Goal: Find specific page/section: Find specific page/section

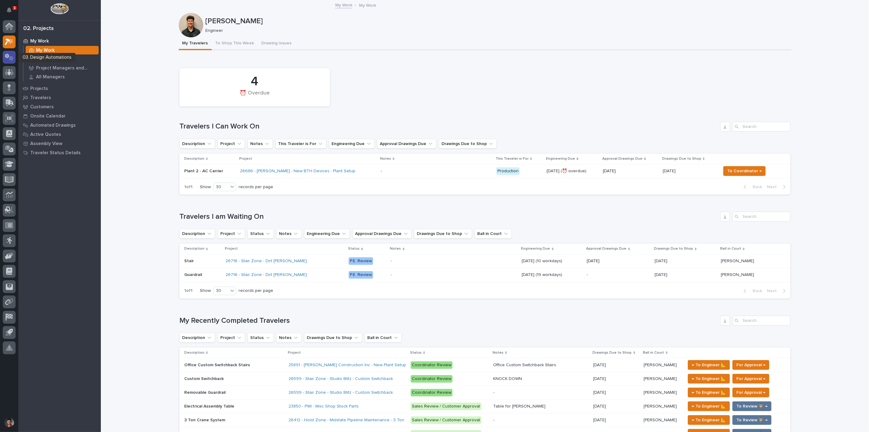
click at [11, 60] on icon at bounding box center [11, 58] width 5 height 4
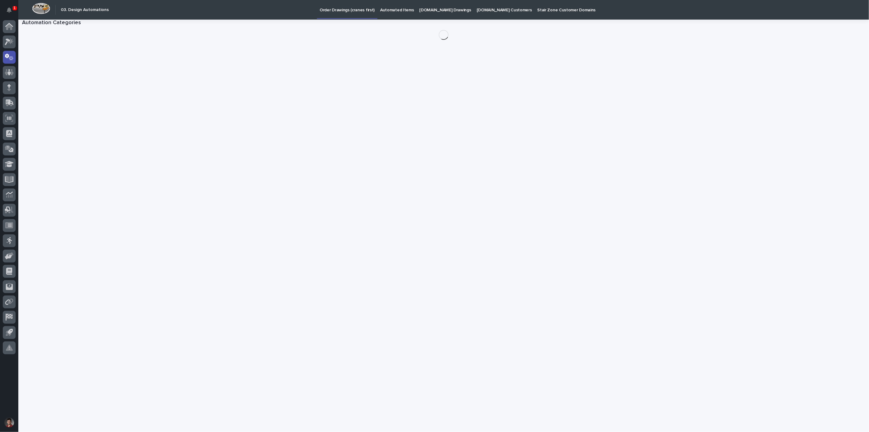
click at [14, 5] on div "1" at bounding box center [9, 11] width 13 height 18
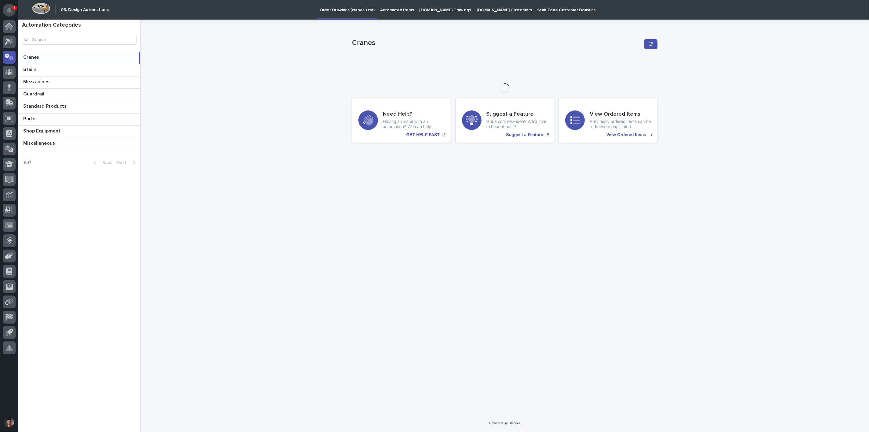
click at [12, 7] on button "Notifications" at bounding box center [9, 10] width 13 height 13
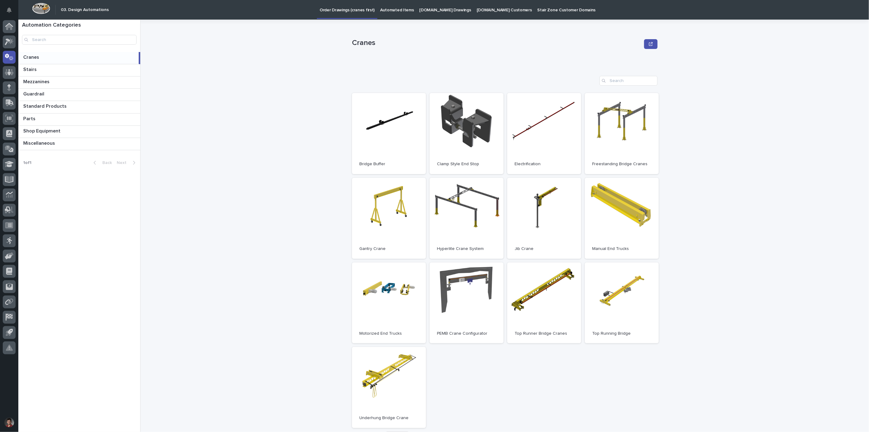
click at [178, 62] on div "Cranes Cranes Sorry, there was an error saving your record. Please try again. P…" at bounding box center [508, 226] width 721 height 412
click at [51, 141] on p "Miscellaneous" at bounding box center [39, 142] width 33 height 7
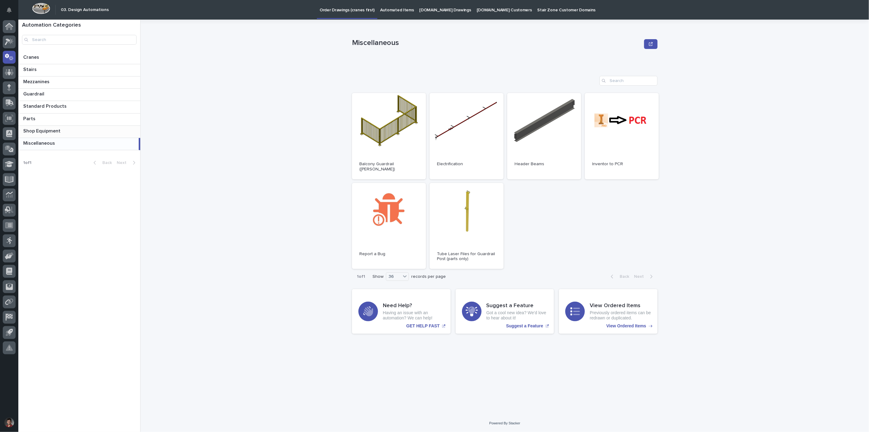
click at [52, 132] on p "Shop Equipment" at bounding box center [42, 130] width 39 height 7
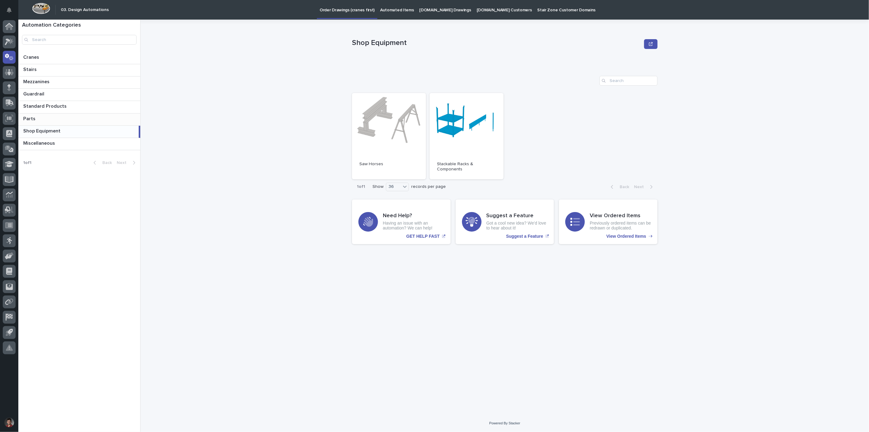
click at [31, 115] on p "Parts" at bounding box center [29, 118] width 13 height 7
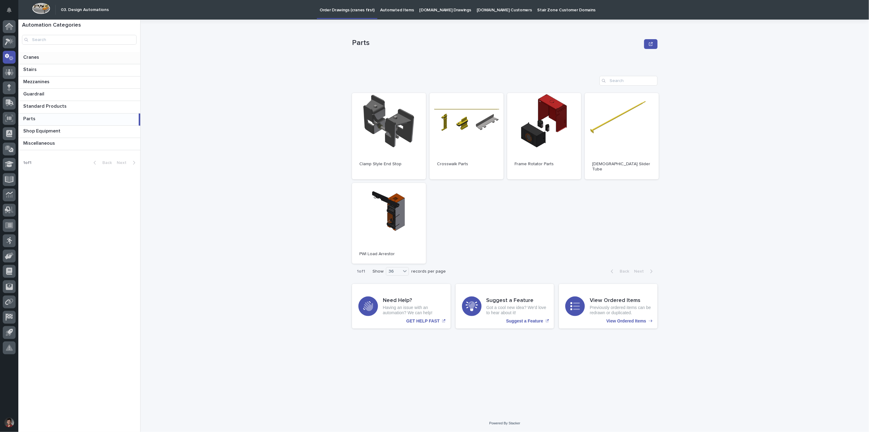
click at [32, 57] on p "Cranes" at bounding box center [31, 56] width 17 height 7
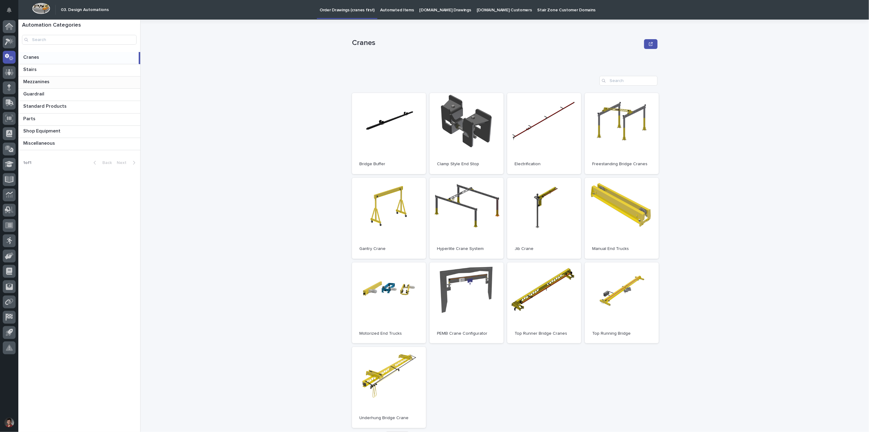
click at [85, 81] on p at bounding box center [80, 82] width 115 height 6
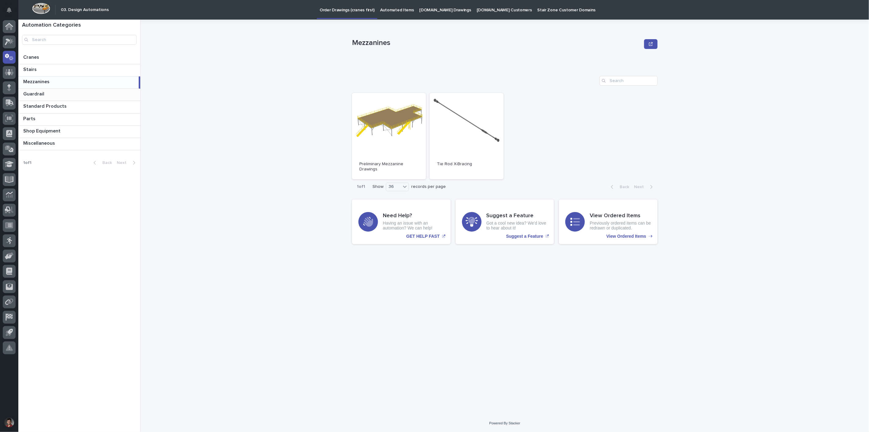
click at [72, 97] on div "Guardrail Guardrail" at bounding box center [79, 95] width 122 height 12
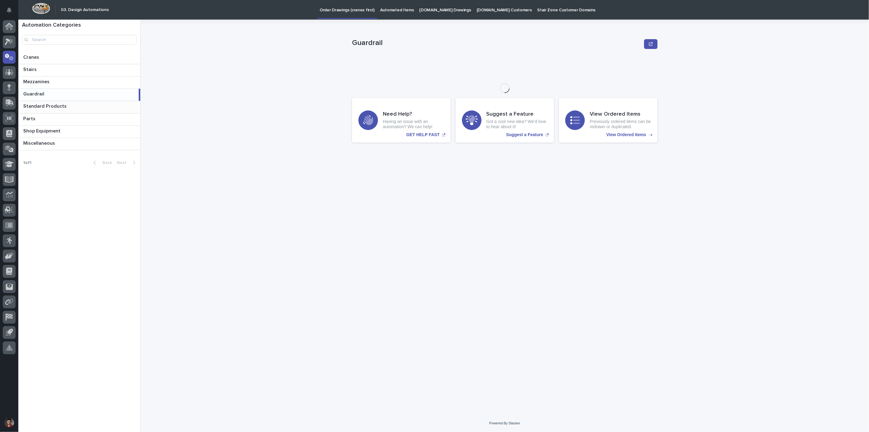
click at [72, 104] on p at bounding box center [80, 106] width 115 height 6
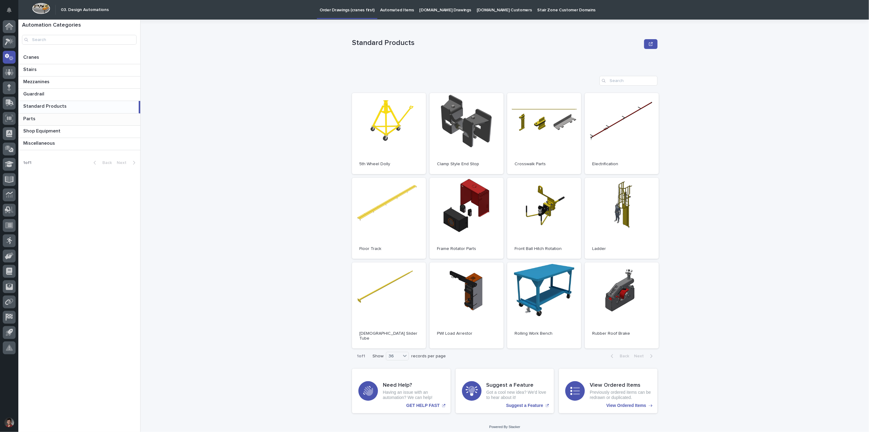
click at [68, 116] on p at bounding box center [80, 119] width 115 height 6
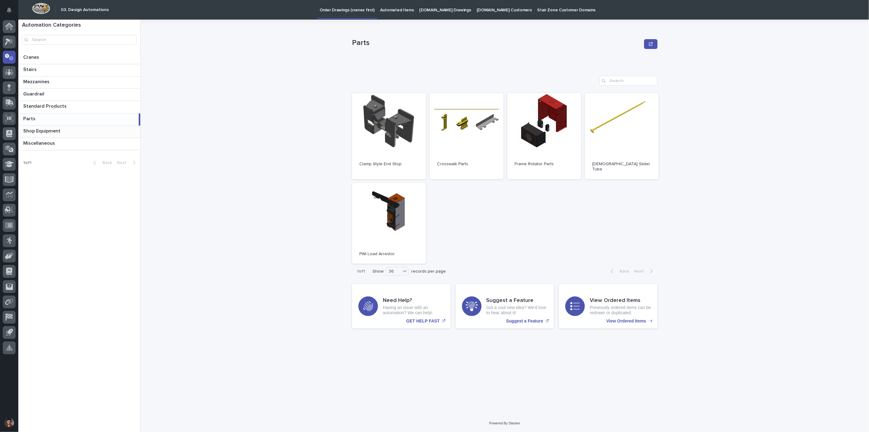
click at [69, 130] on p at bounding box center [80, 131] width 115 height 6
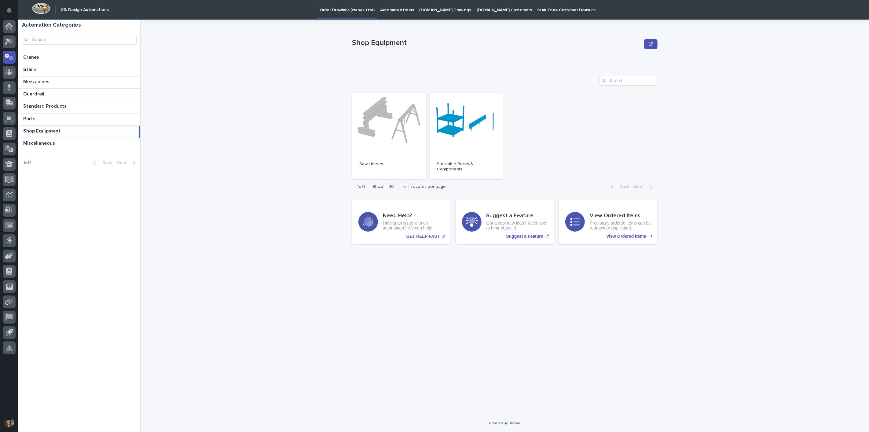
click at [168, 120] on div "Shop Equipment Shop Equipment Sorry, there was an error saving your record. Ple…" at bounding box center [508, 226] width 721 height 412
click at [7, 26] on icon at bounding box center [9, 25] width 8 height 4
